Goal: Task Accomplishment & Management: Manage account settings

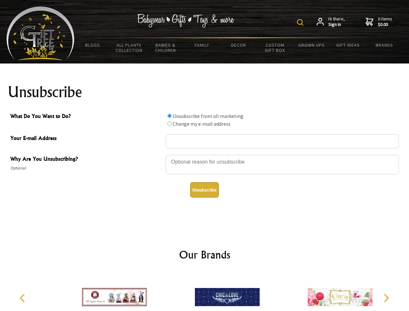
click at [301, 22] on img at bounding box center [300, 22] width 6 height 6
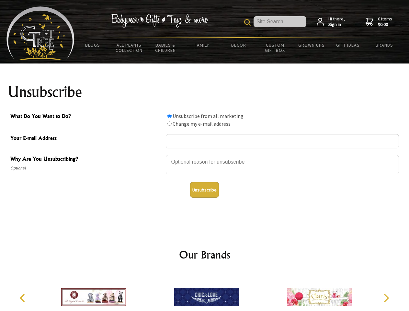
click at [205, 155] on div at bounding box center [282, 165] width 233 height 23
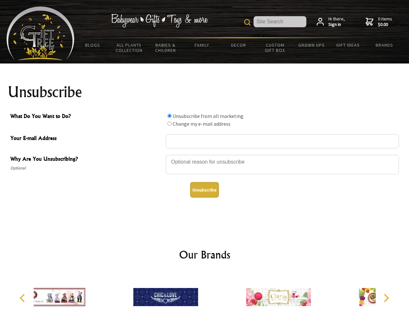
click at [169, 116] on input "What Do You Want to Do?" at bounding box center [169, 116] width 4 height 4
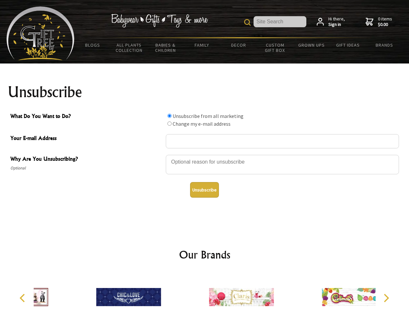
click at [169, 123] on input "What Do You Want to Do?" at bounding box center [169, 123] width 4 height 4
radio input "true"
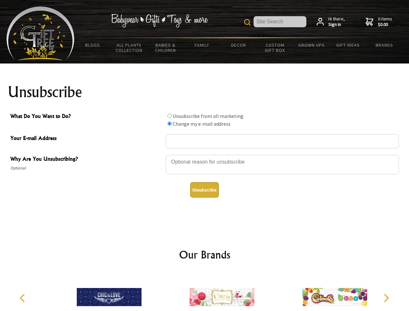
click at [204, 190] on button "Unsubscribe" at bounding box center [204, 190] width 29 height 16
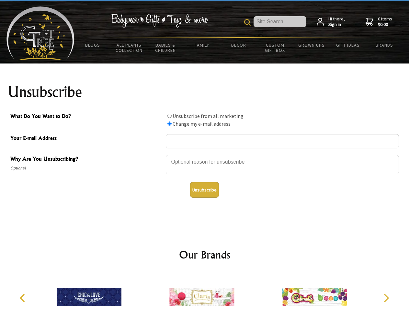
click at [23, 298] on icon "Previous" at bounding box center [23, 298] width 8 height 8
click at [386, 298] on icon "Next" at bounding box center [386, 298] width 8 height 8
